Goal: Transaction & Acquisition: Purchase product/service

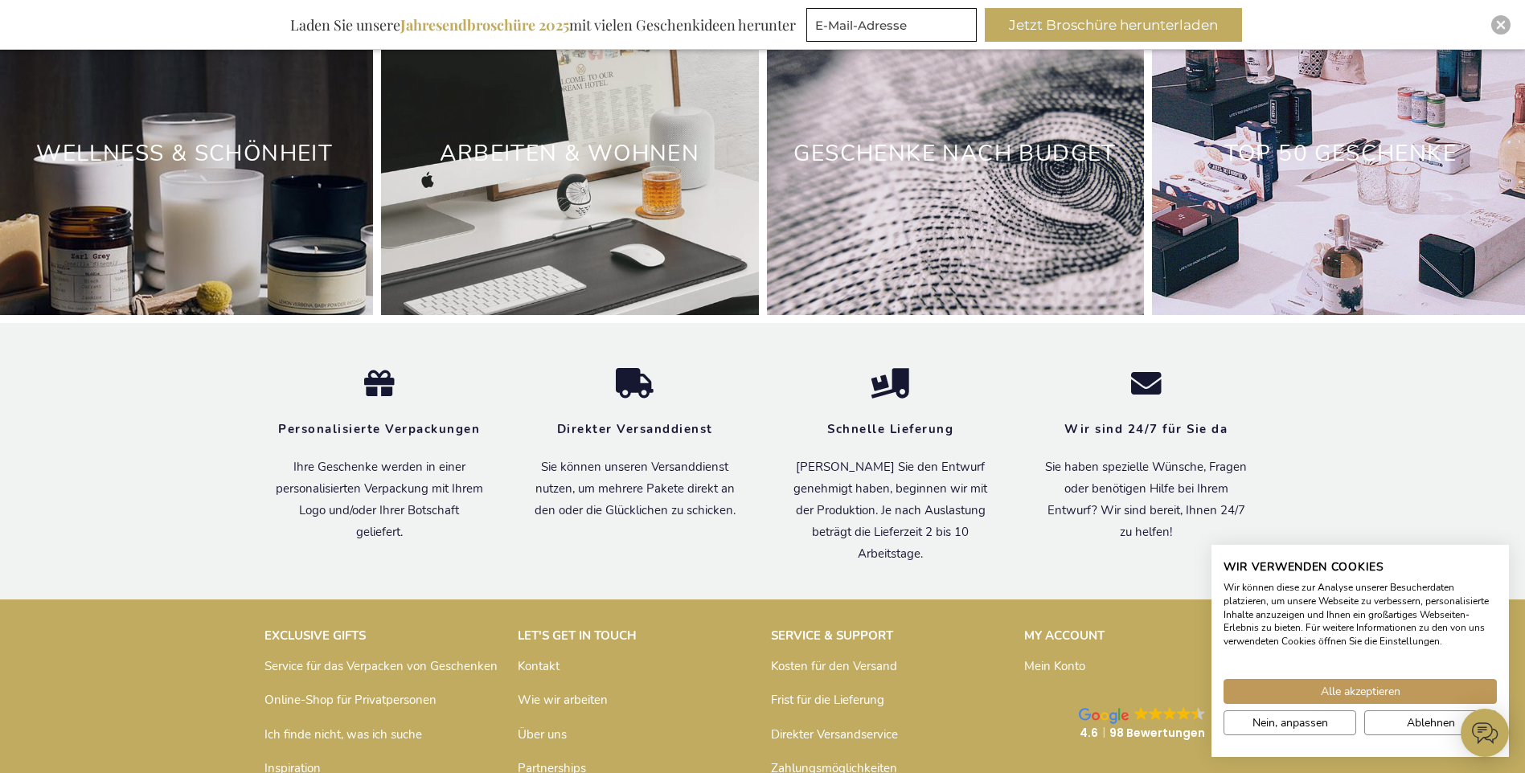
scroll to position [5137, 0]
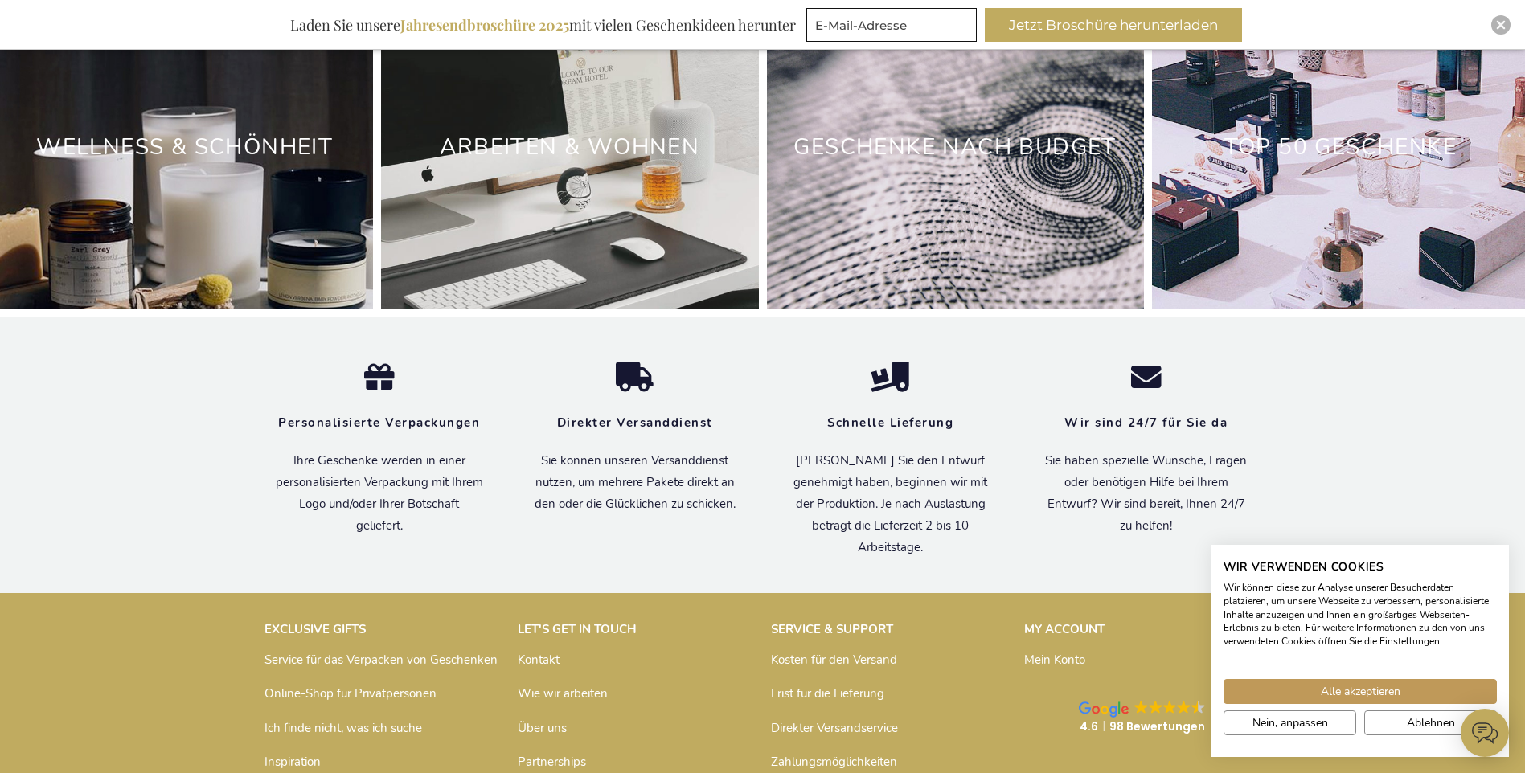
click at [886, 259] on div "Geschenke nach Budget" at bounding box center [955, 148] width 377 height 322
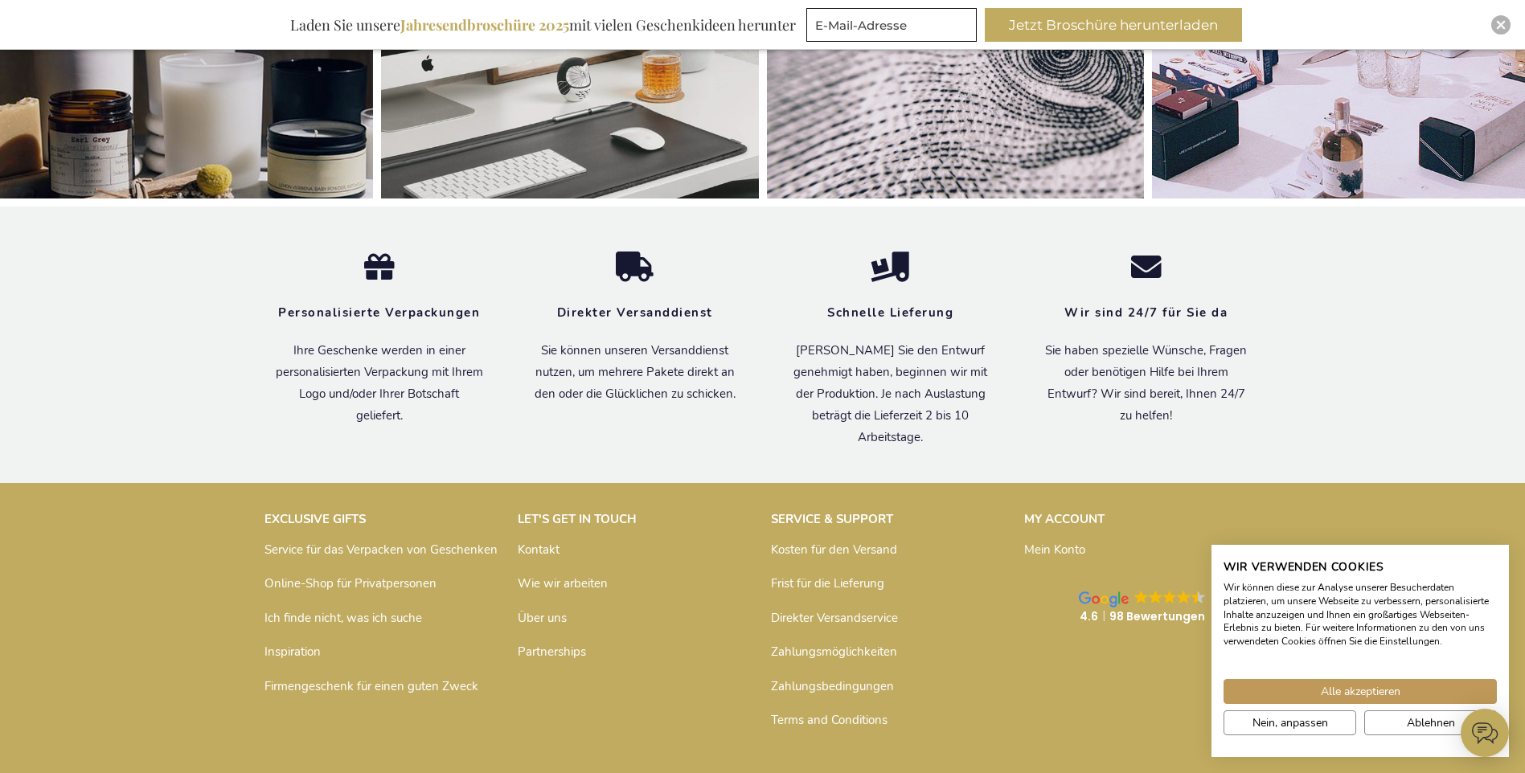
scroll to position [5209, 0]
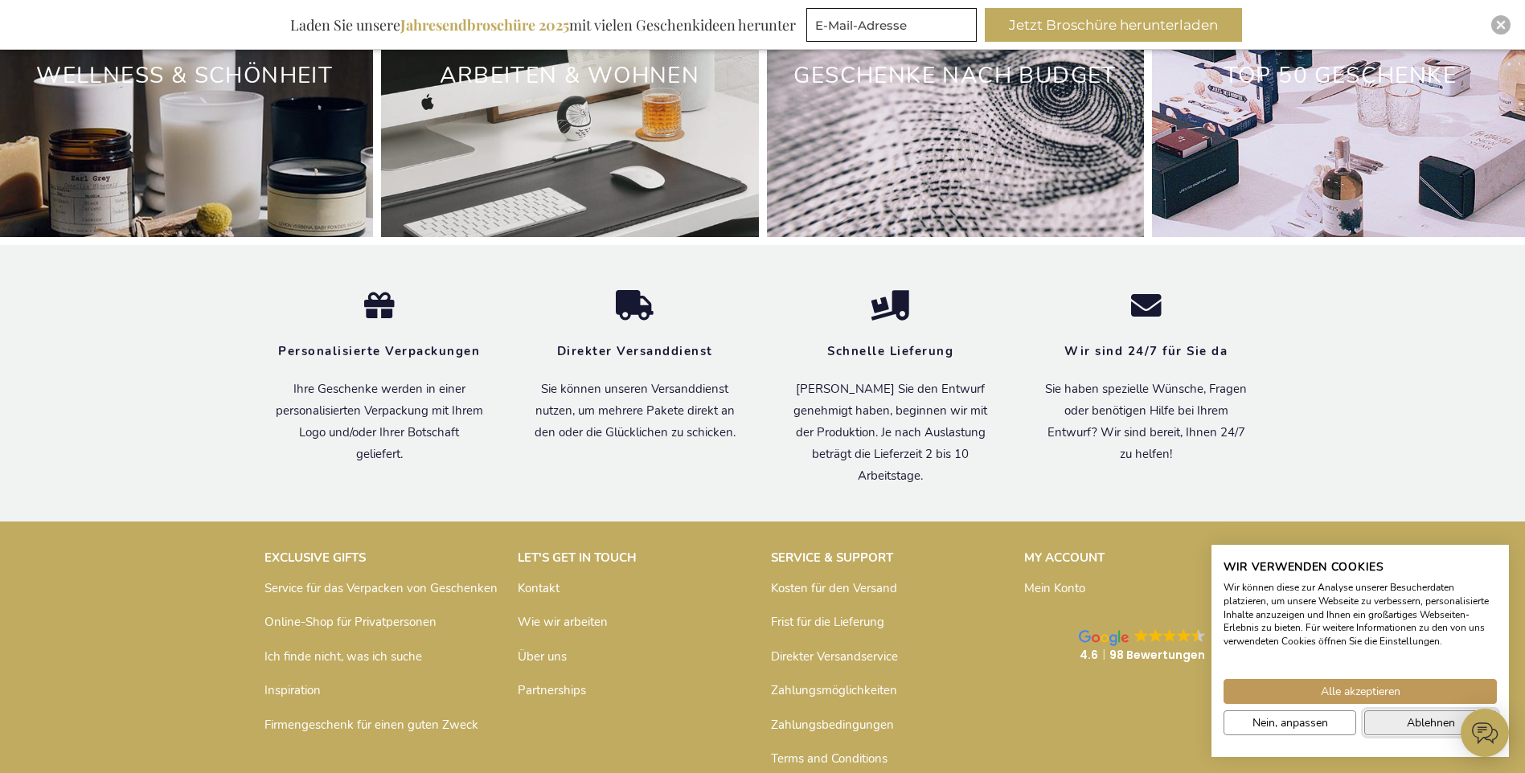
click at [1395, 732] on button "Ablehnen" at bounding box center [1430, 723] width 133 height 25
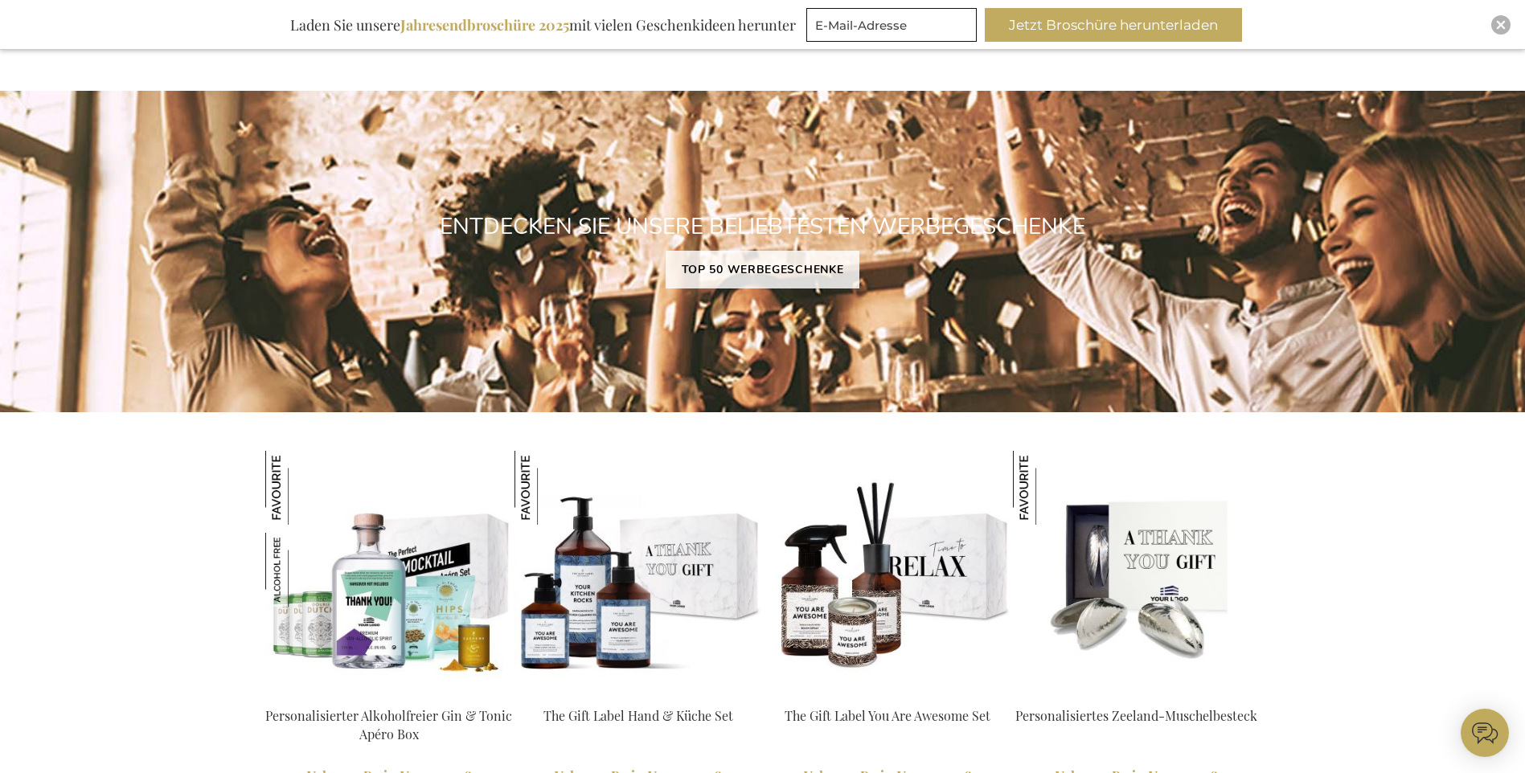
scroll to position [1109, 0]
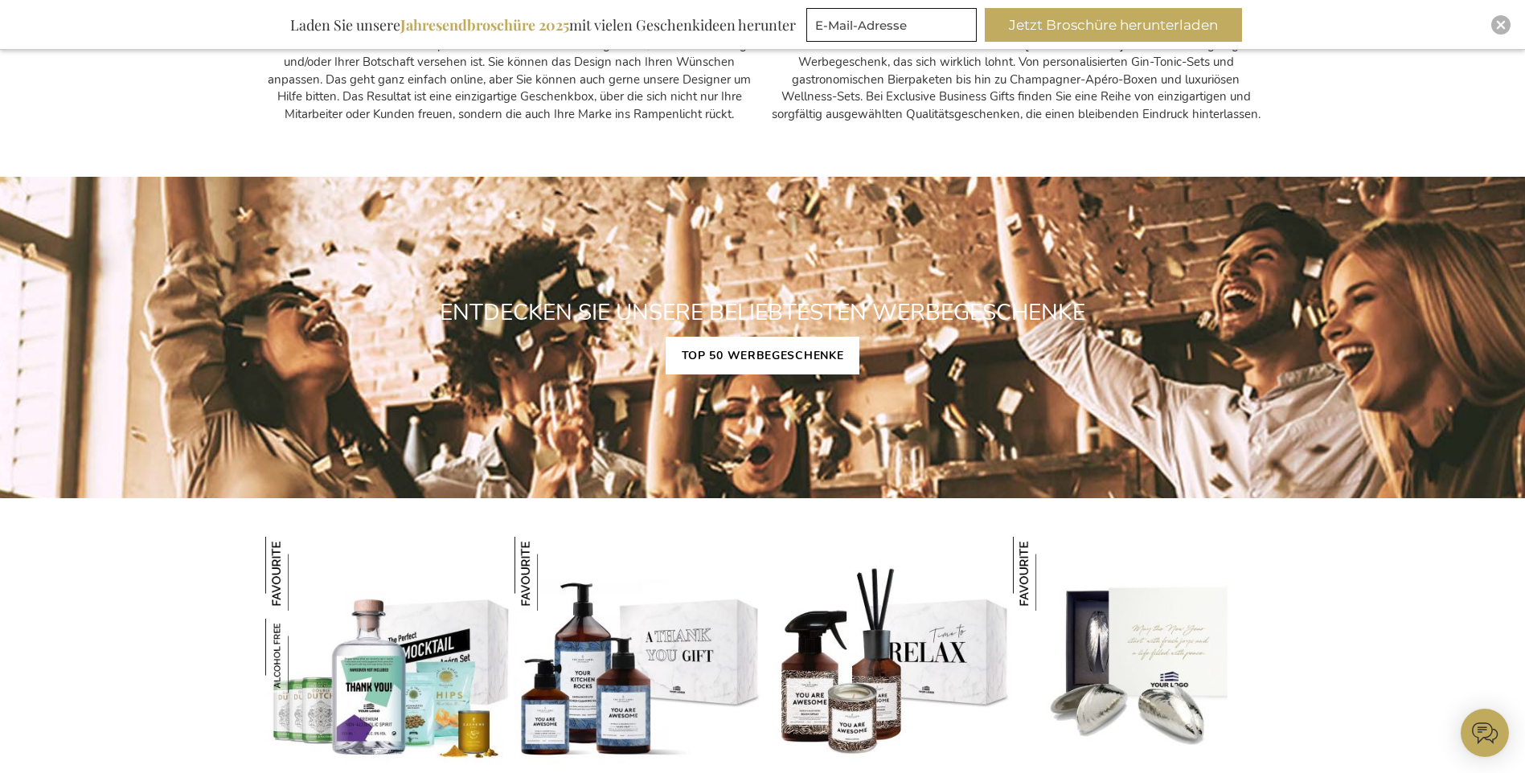
click at [825, 356] on link "TOP 50 WERBEGESCHENKE" at bounding box center [763, 356] width 195 height 38
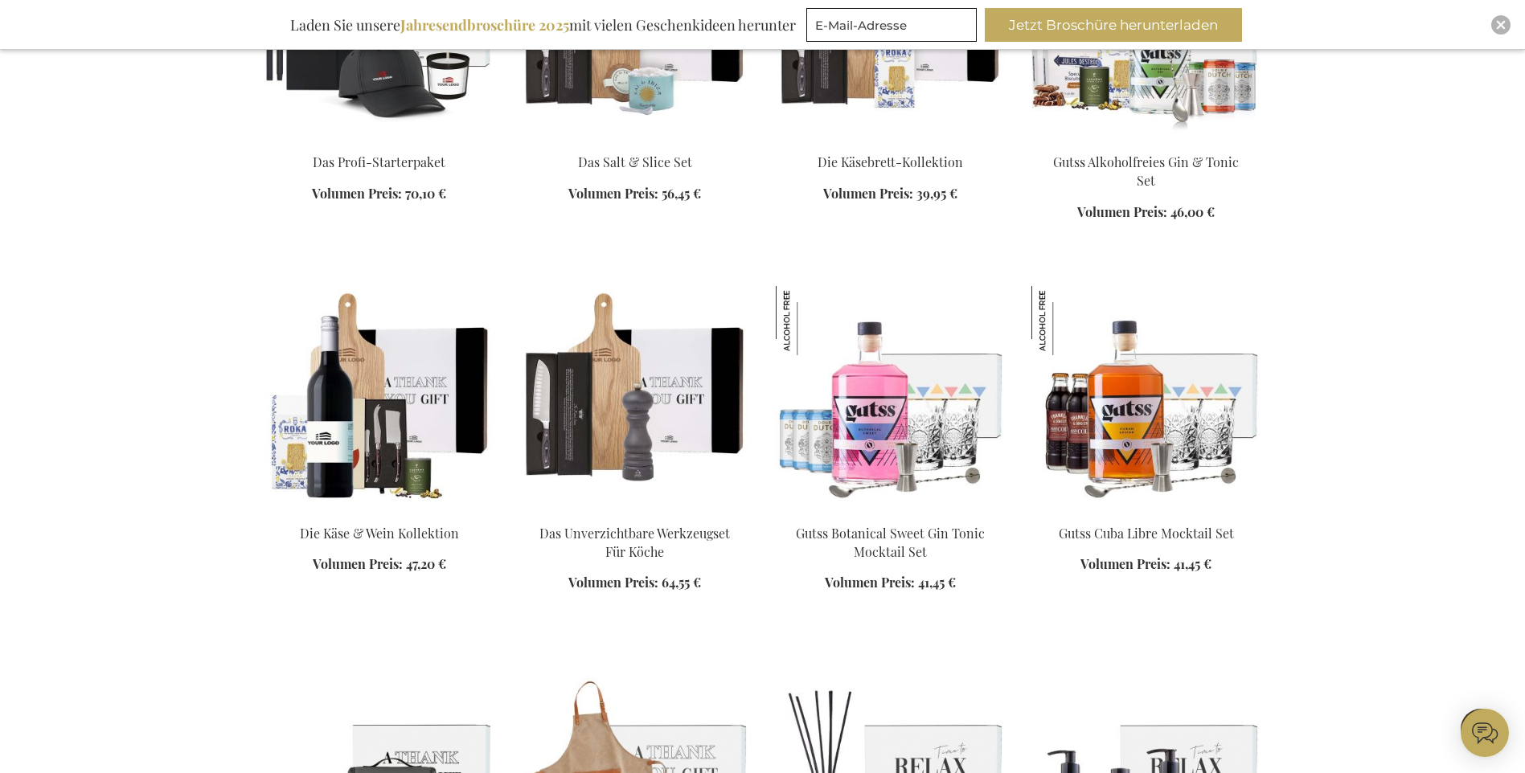
scroll to position [1688, 0]
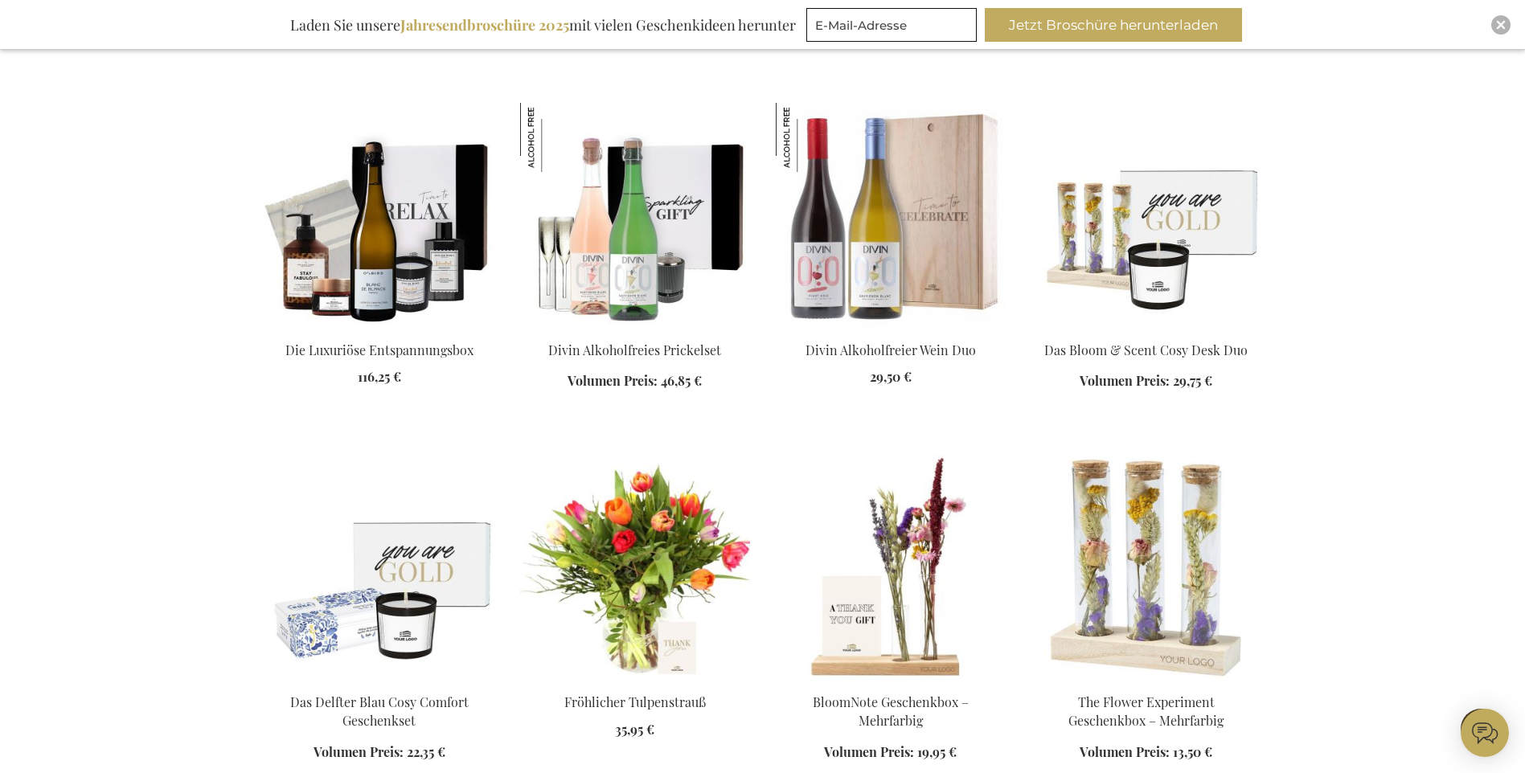
scroll to position [2492, 0]
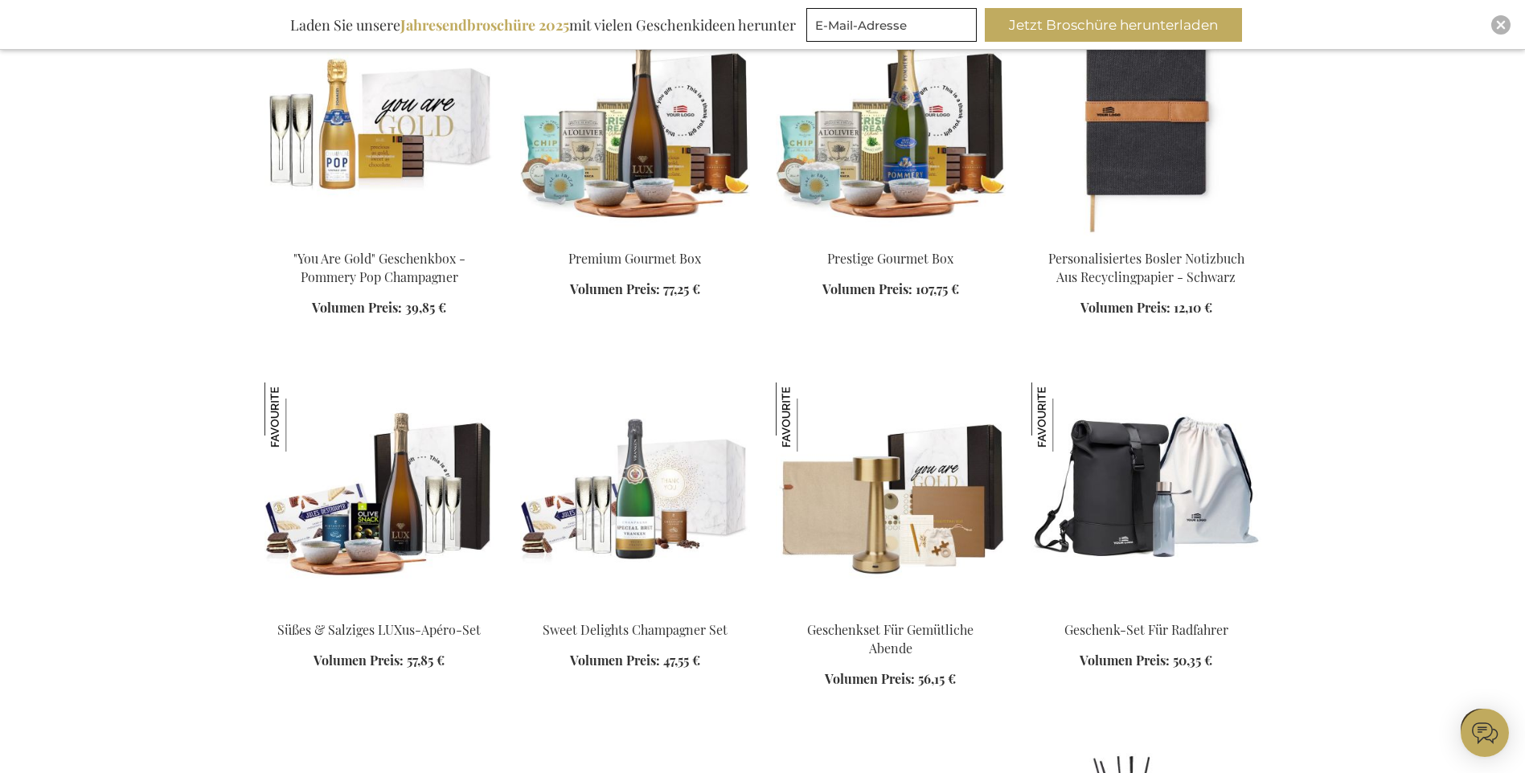
scroll to position [4582, 0]
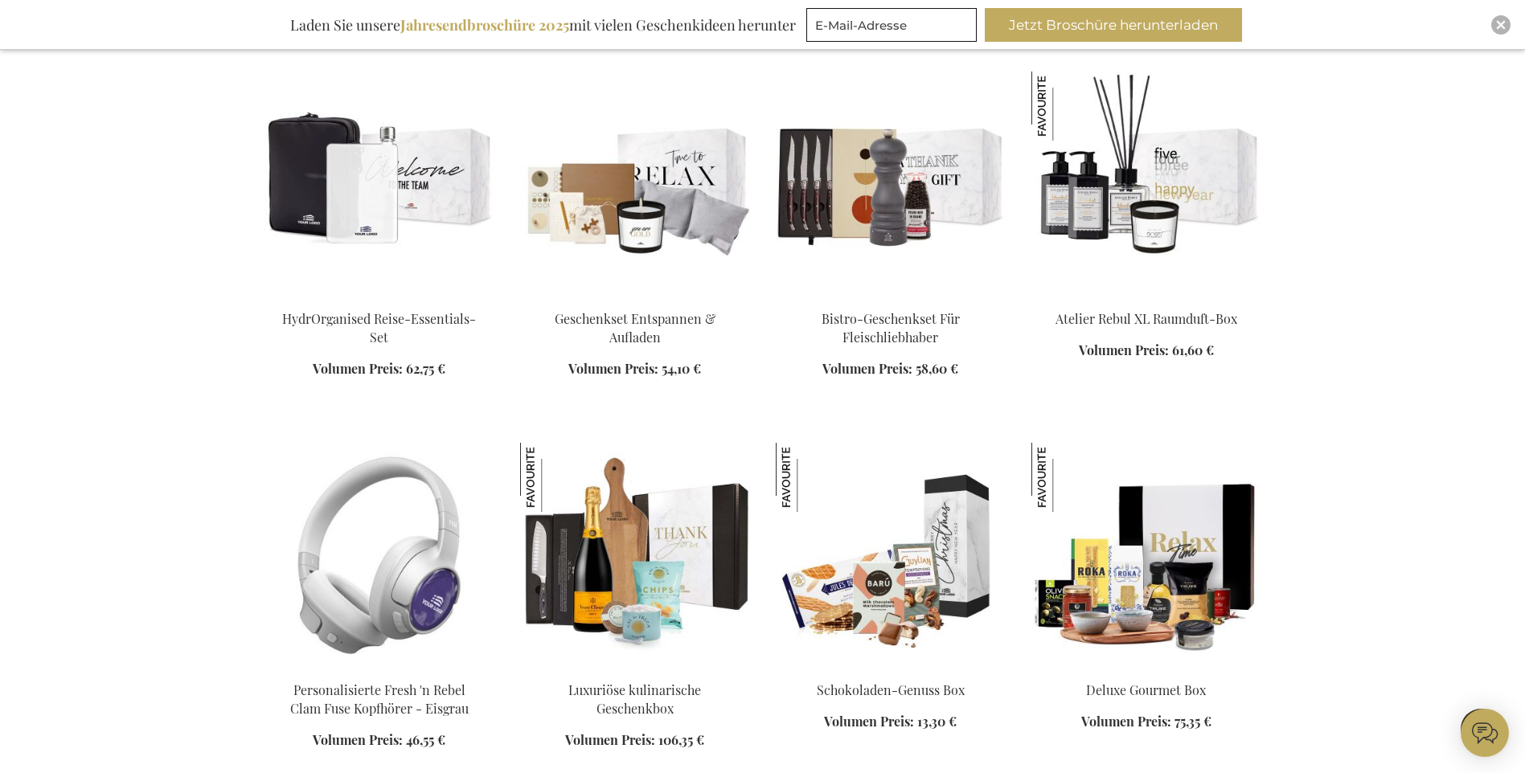
scroll to position [5306, 0]
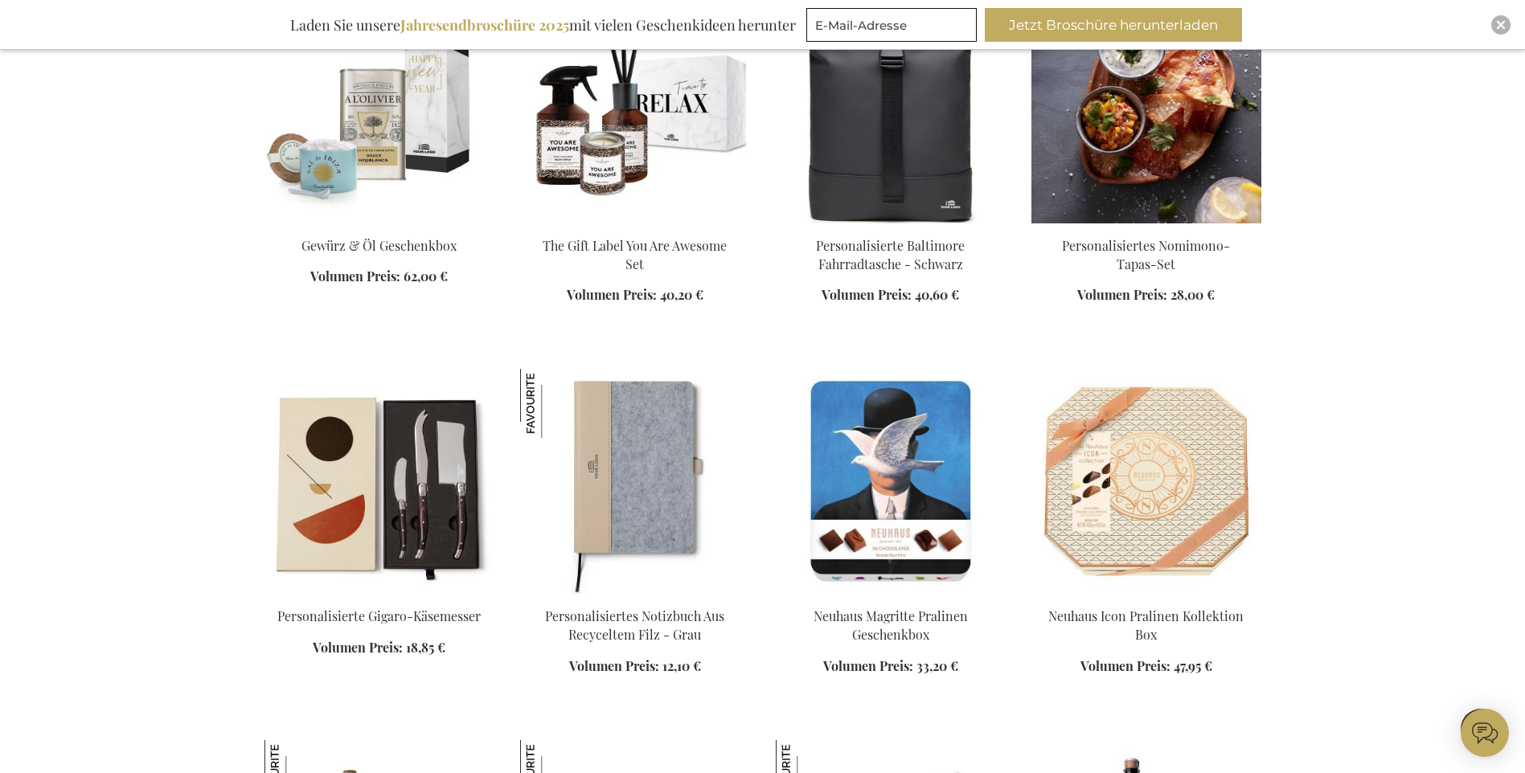
scroll to position [6994, 0]
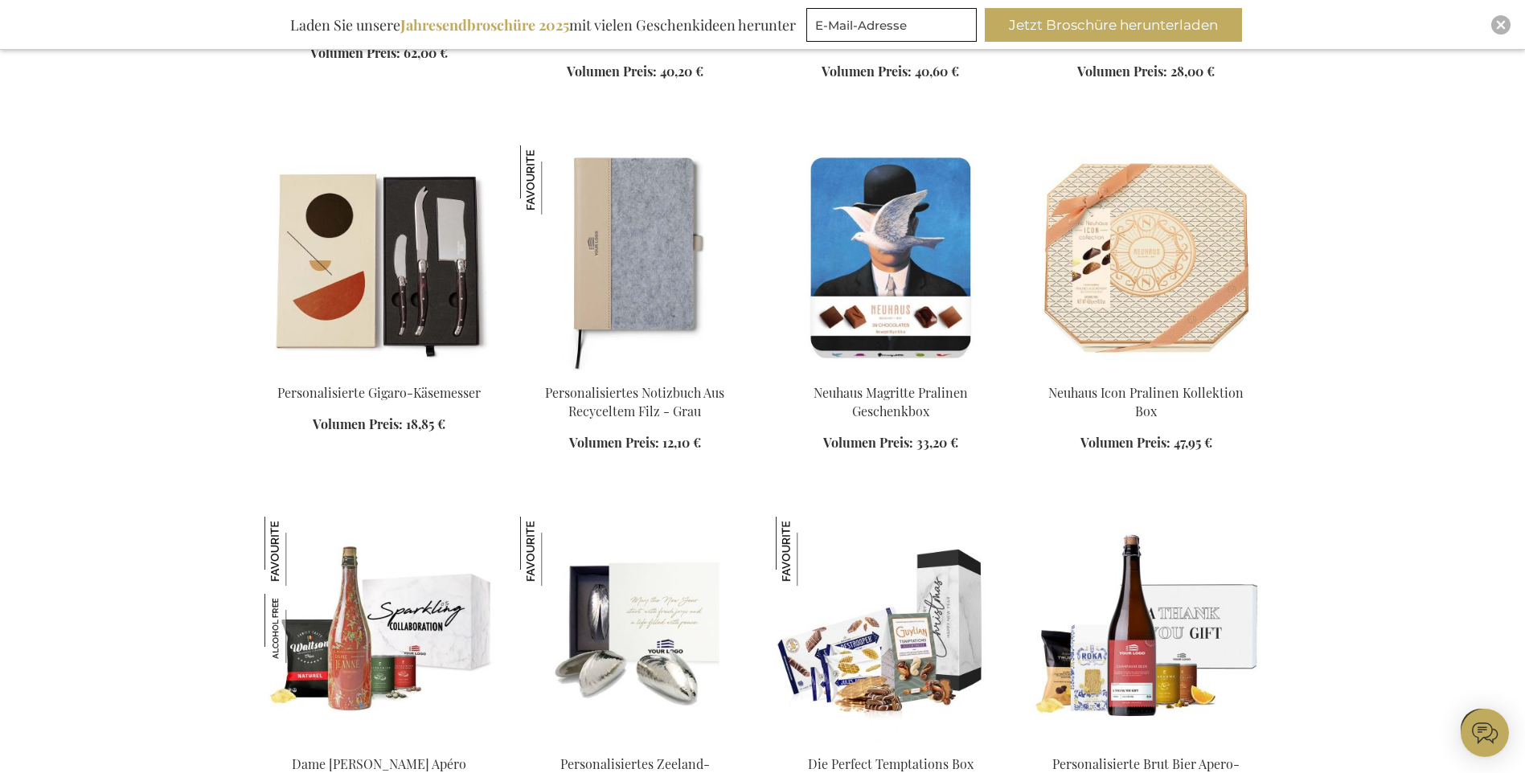
scroll to position [7155, 0]
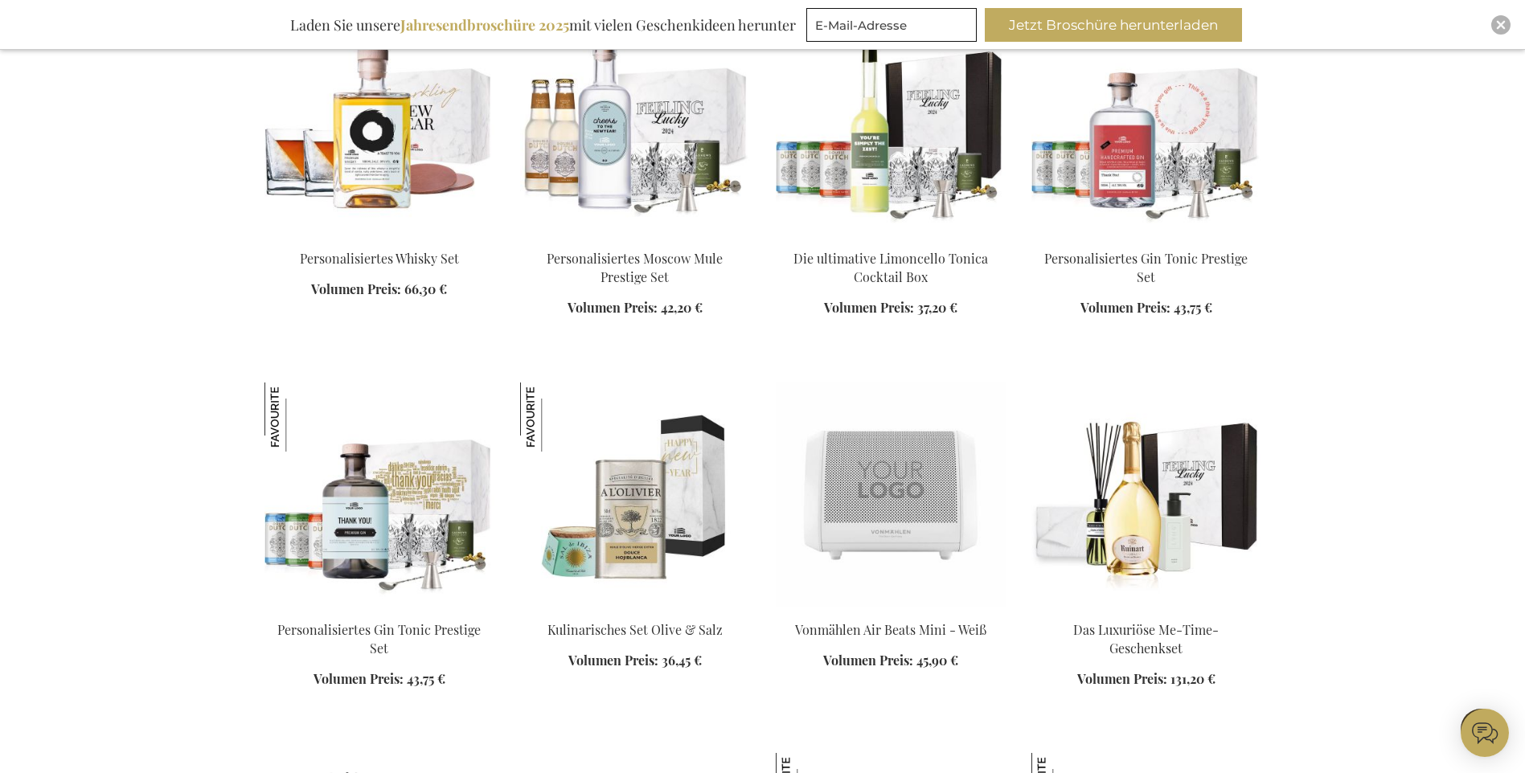
scroll to position [9004, 0]
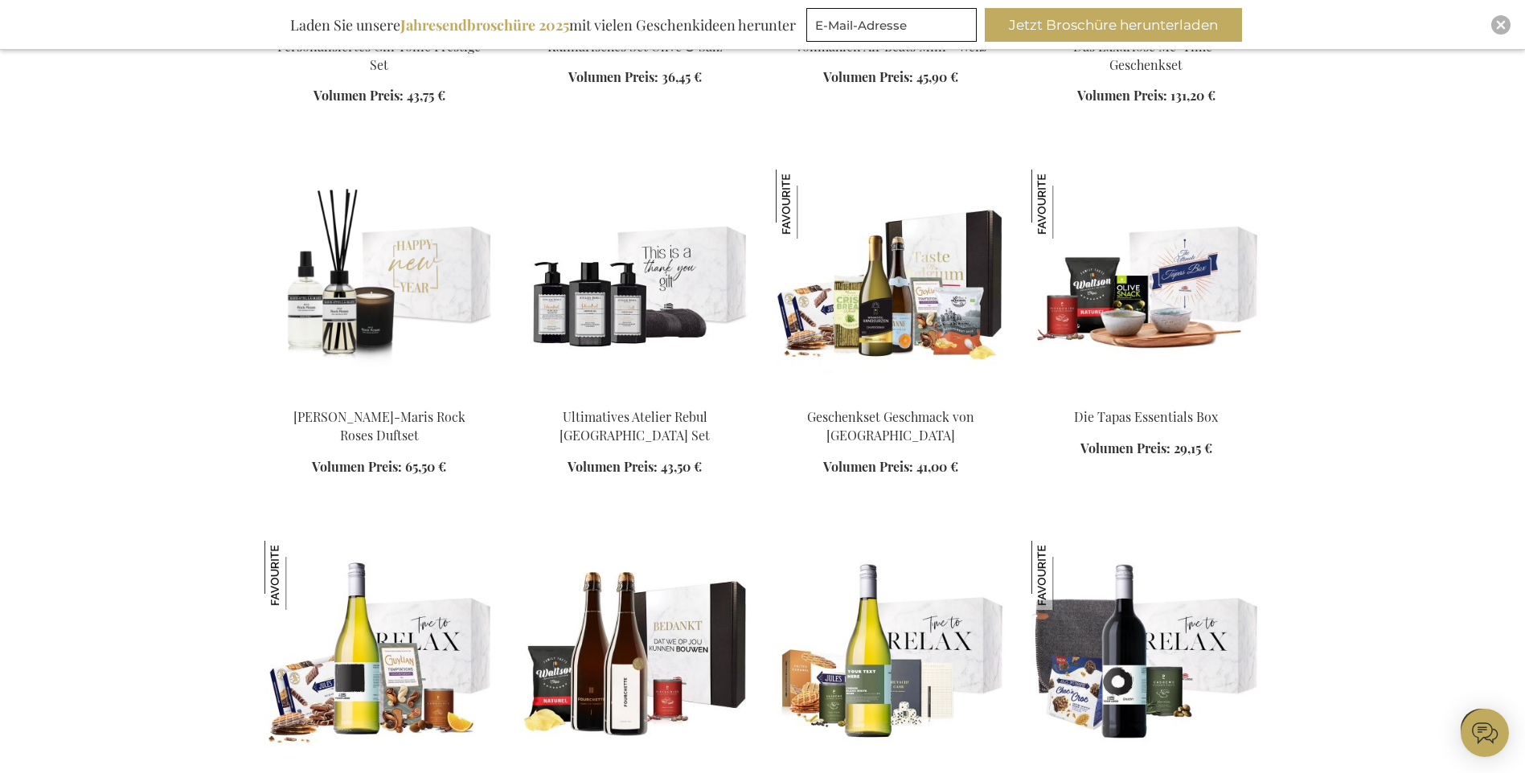
scroll to position [9406, 0]
